Goal: Task Accomplishment & Management: Use online tool/utility

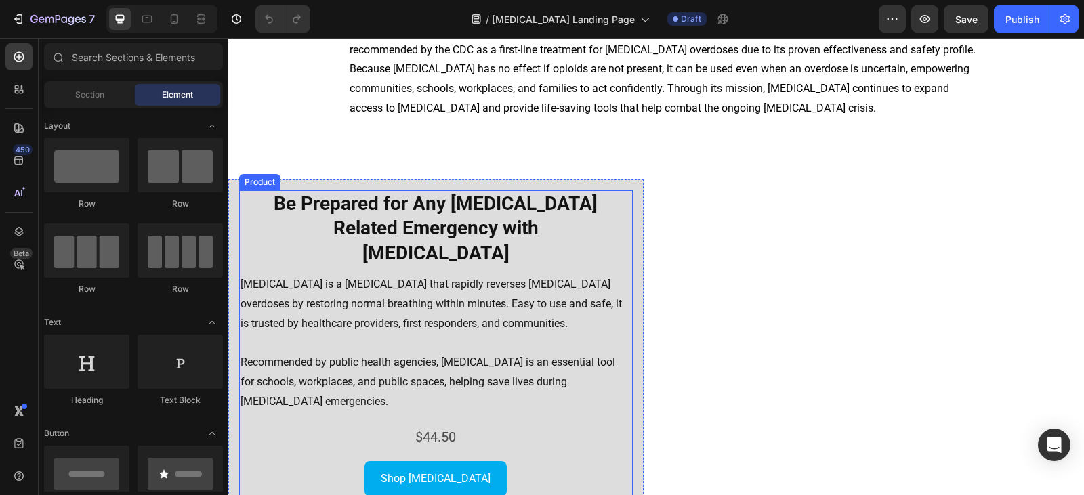
scroll to position [1558, 0]
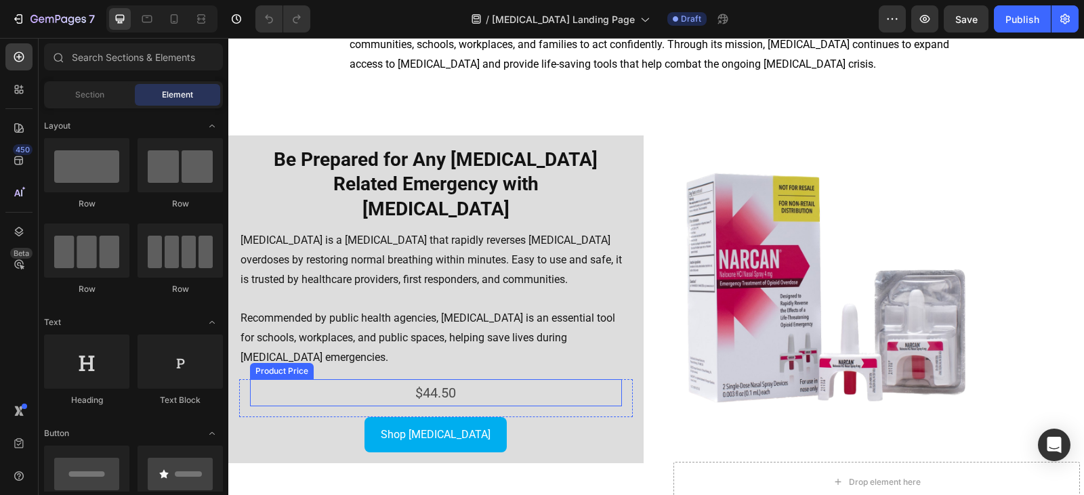
click at [444, 379] on div "$44.50" at bounding box center [436, 392] width 372 height 27
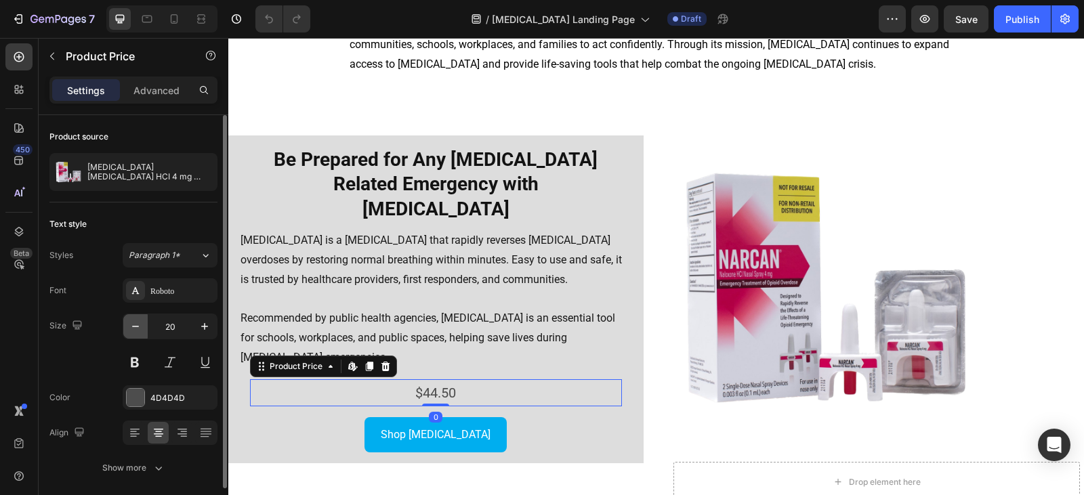
click at [140, 328] on icon "button" at bounding box center [136, 327] width 14 height 14
type input "16"
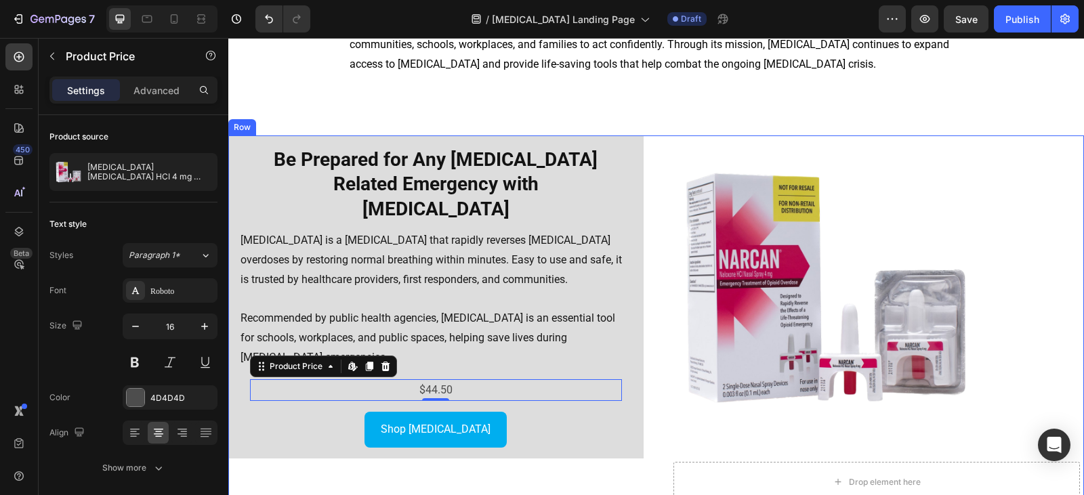
click at [586, 437] on div "Be Prepared for Any [MEDICAL_DATA] Related Emergency with [MEDICAL_DATA] Headin…" at bounding box center [435, 318] width 415 height 367
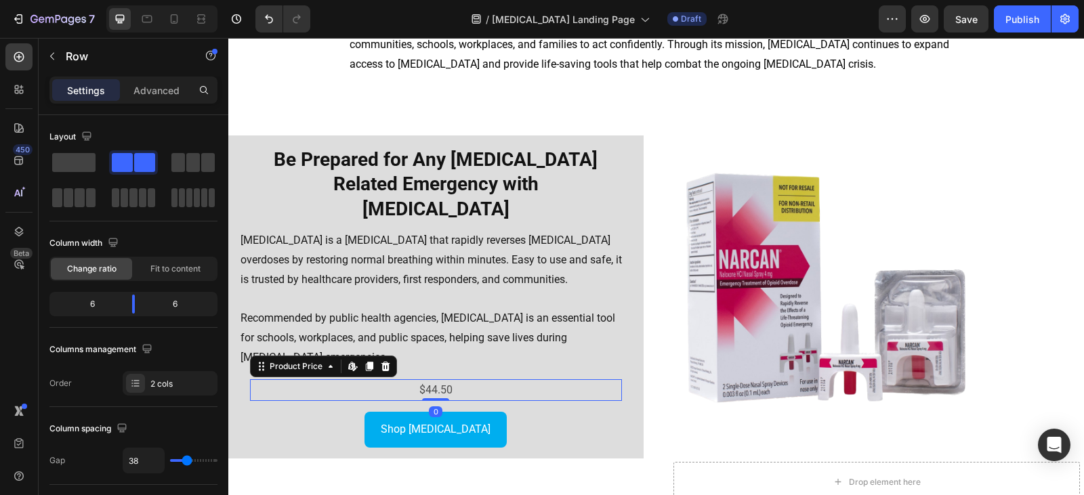
click at [496, 379] on div "$44.50" at bounding box center [436, 390] width 372 height 22
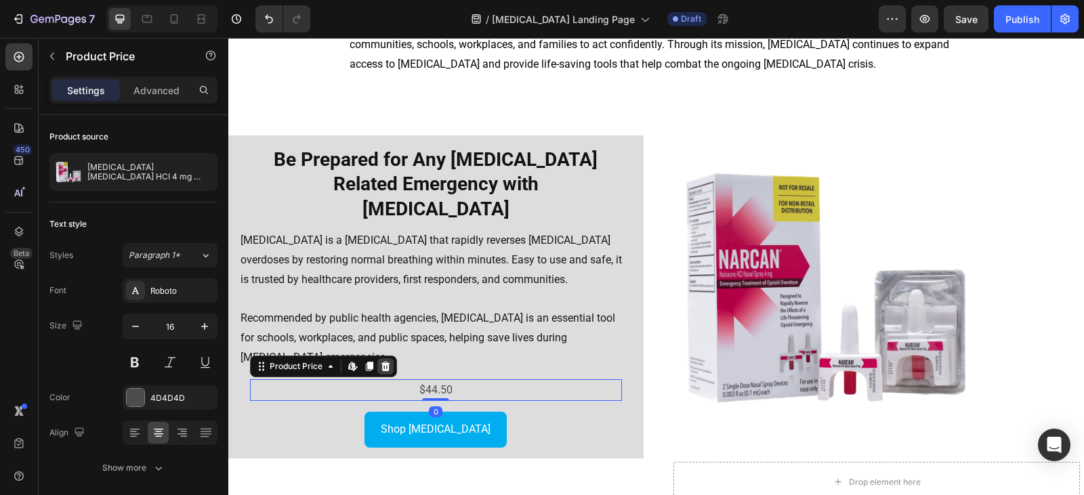
click at [392, 358] on div at bounding box center [385, 366] width 16 height 16
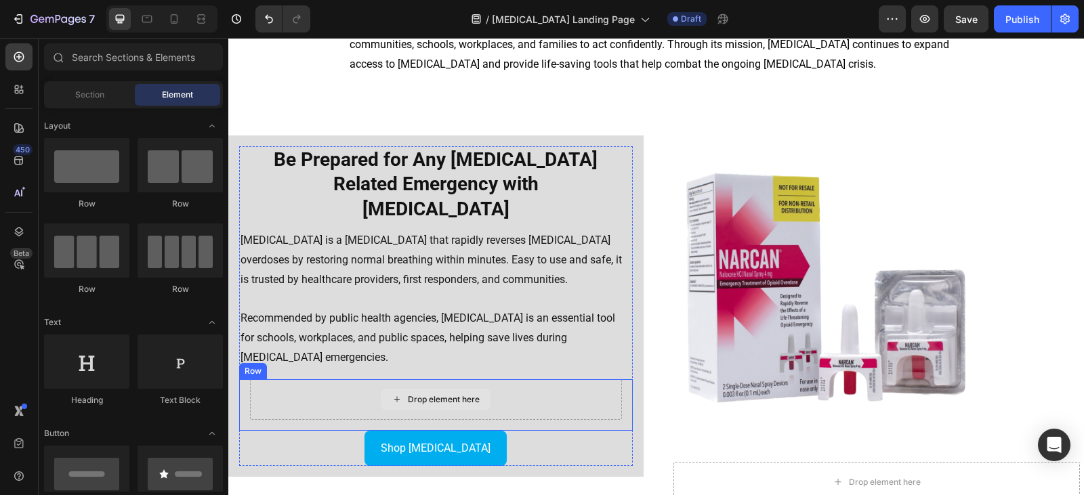
click at [383, 389] on div "Drop element here" at bounding box center [436, 400] width 110 height 22
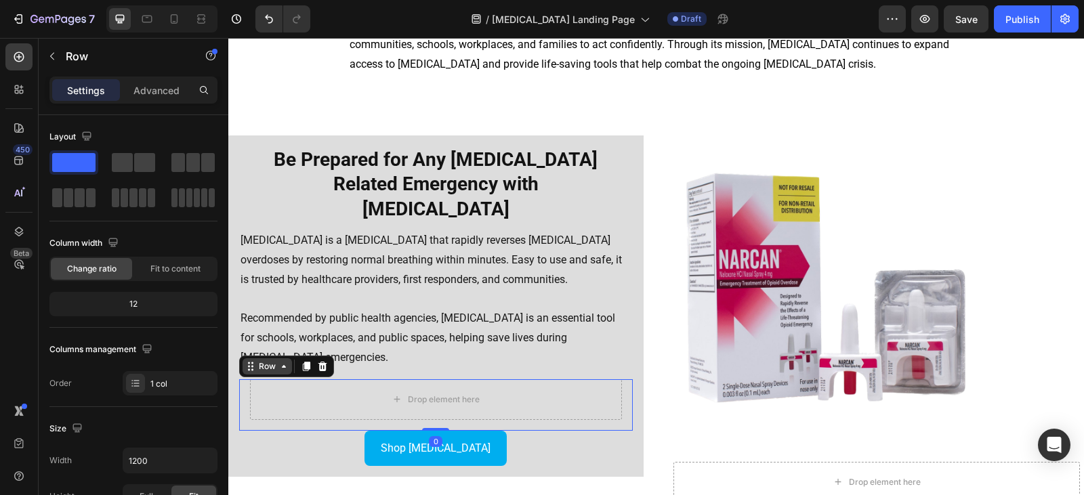
click at [258, 360] on div "Row" at bounding box center [267, 366] width 22 height 12
click at [319, 361] on icon at bounding box center [322, 366] width 11 height 11
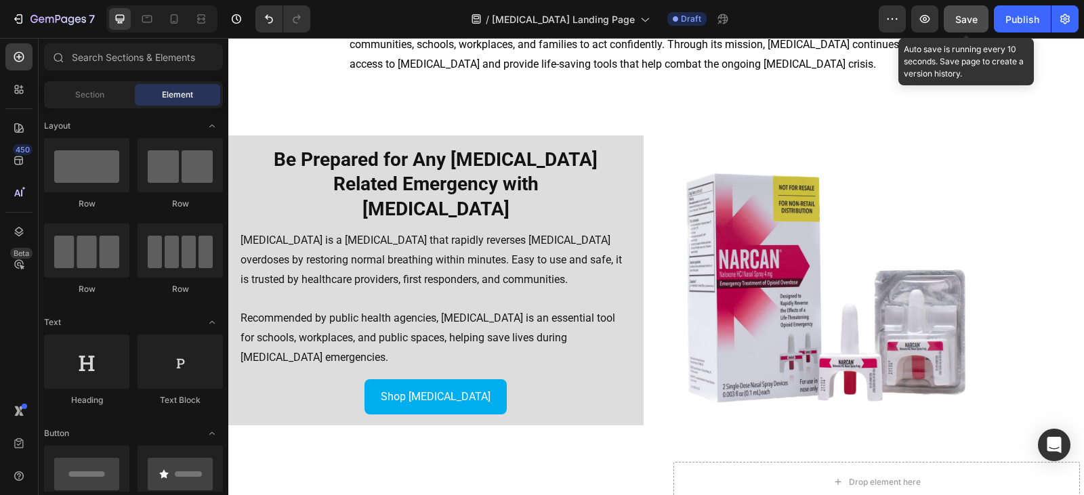
click at [951, 18] on button "Save" at bounding box center [965, 18] width 45 height 27
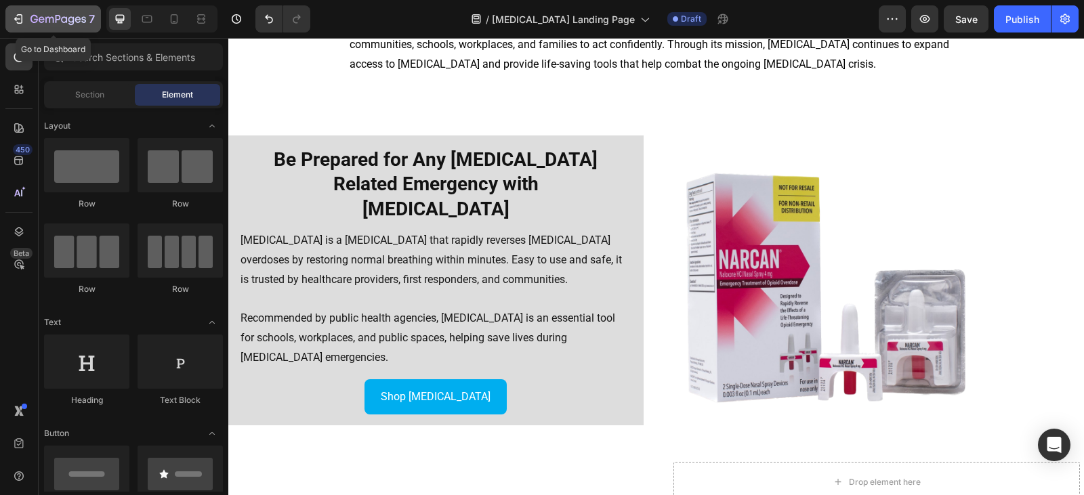
click at [15, 20] on icon "button" at bounding box center [19, 19] width 14 height 14
